Goal: Task Accomplishment & Management: Manage account settings

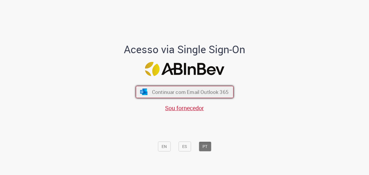
click at [189, 94] on span "Continuar com Email Outlook 365" at bounding box center [190, 91] width 77 height 7
click at [177, 89] on span "Continuar com Email Outlook 365" at bounding box center [190, 91] width 77 height 7
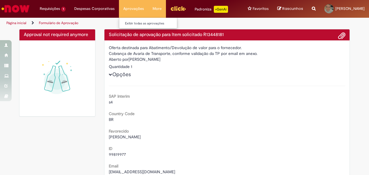
click at [125, 20] on li "Exibir todas as aprovações" at bounding box center [151, 23] width 64 height 8
click at [126, 21] on link "Exibir todas as aprovações" at bounding box center [151, 23] width 64 height 6
click at [134, 26] on link "Exibir todas as aprovações" at bounding box center [151, 23] width 64 height 6
click at [124, 21] on link "Exibir todas as aprovações" at bounding box center [151, 23] width 64 height 6
click at [137, 23] on link "Exibir todas as aprovações" at bounding box center [151, 23] width 64 height 6
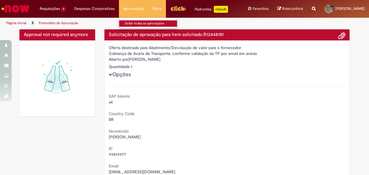
click at [137, 23] on link "Exibir todas as aprovações" at bounding box center [151, 23] width 64 height 6
click at [137, 22] on link "Exibir todas as aprovações" at bounding box center [151, 23] width 64 height 6
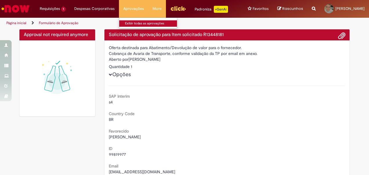
click at [137, 22] on link "Exibir todas as aprovações" at bounding box center [151, 23] width 64 height 6
click at [137, 21] on link "Exibir todas as aprovações" at bounding box center [151, 23] width 64 height 6
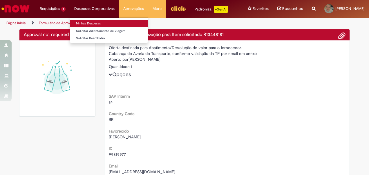
click at [86, 21] on link "Minhas Despesas" at bounding box center [108, 23] width 77 height 6
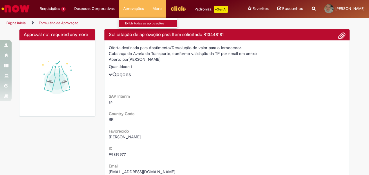
click at [124, 26] on link "Exibir todas as aprovações" at bounding box center [151, 23] width 64 height 6
